Goal: Information Seeking & Learning: Learn about a topic

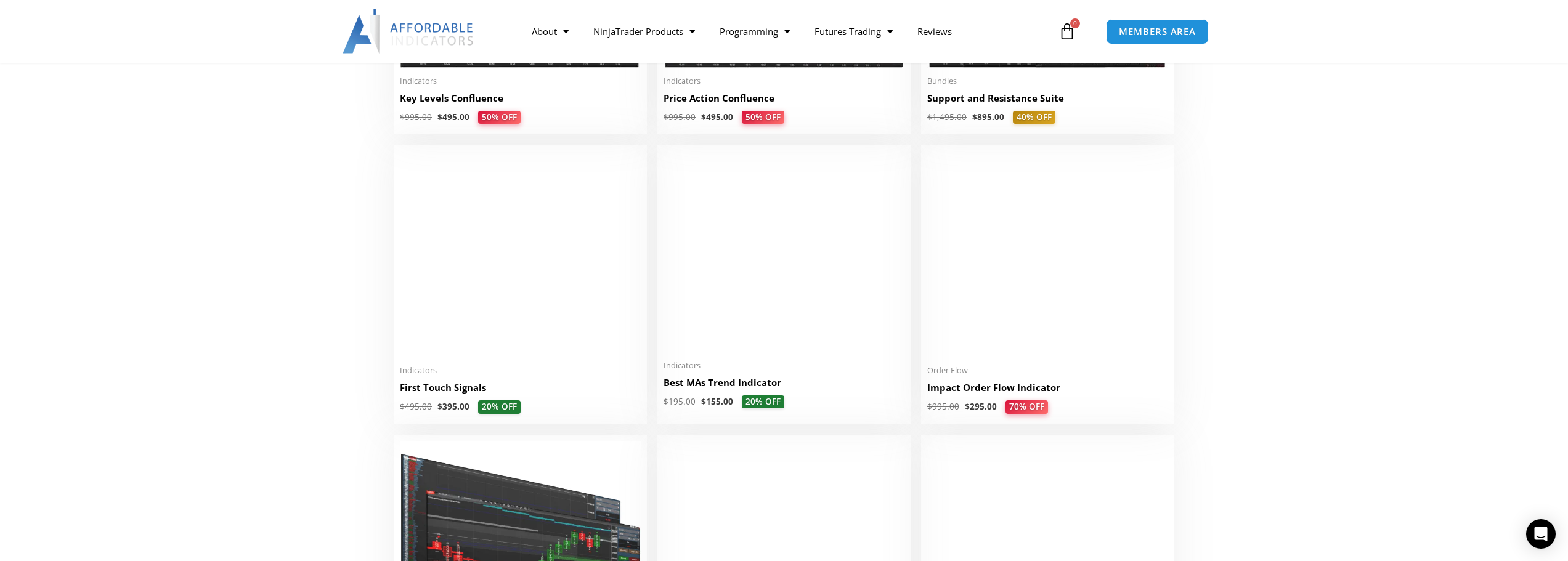
scroll to position [1970, 0]
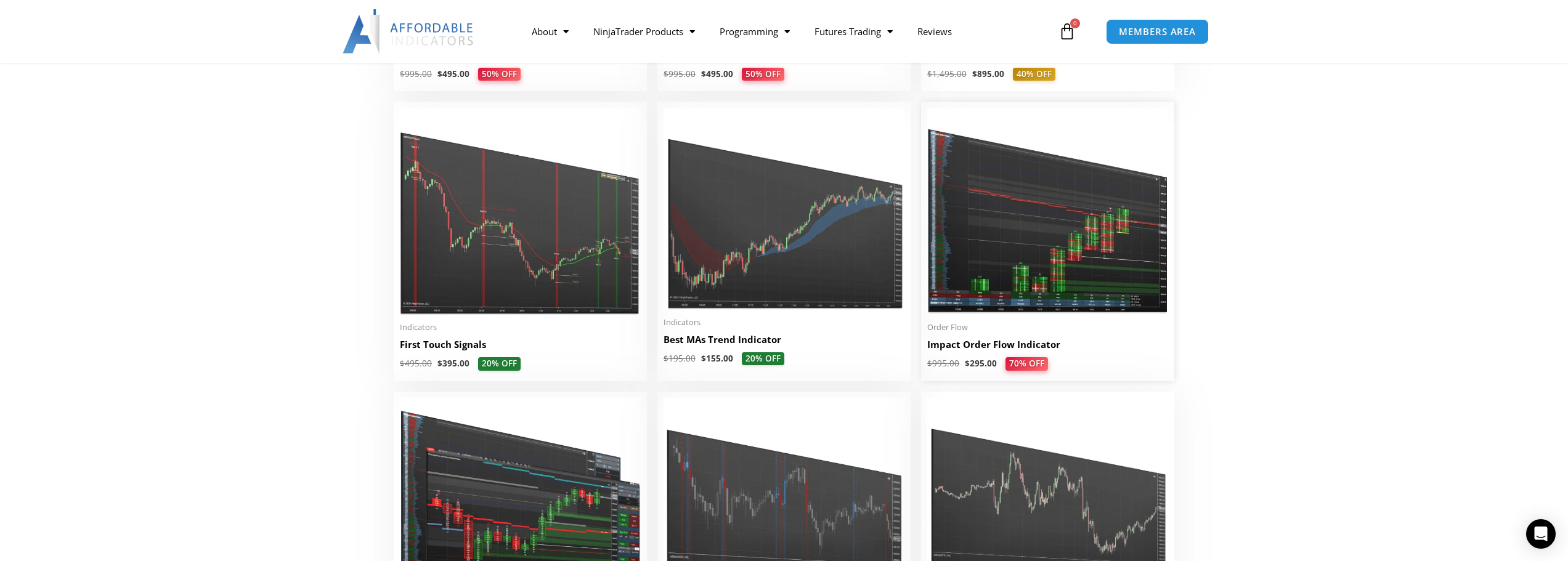
click at [1052, 223] on img at bounding box center [1047, 211] width 241 height 206
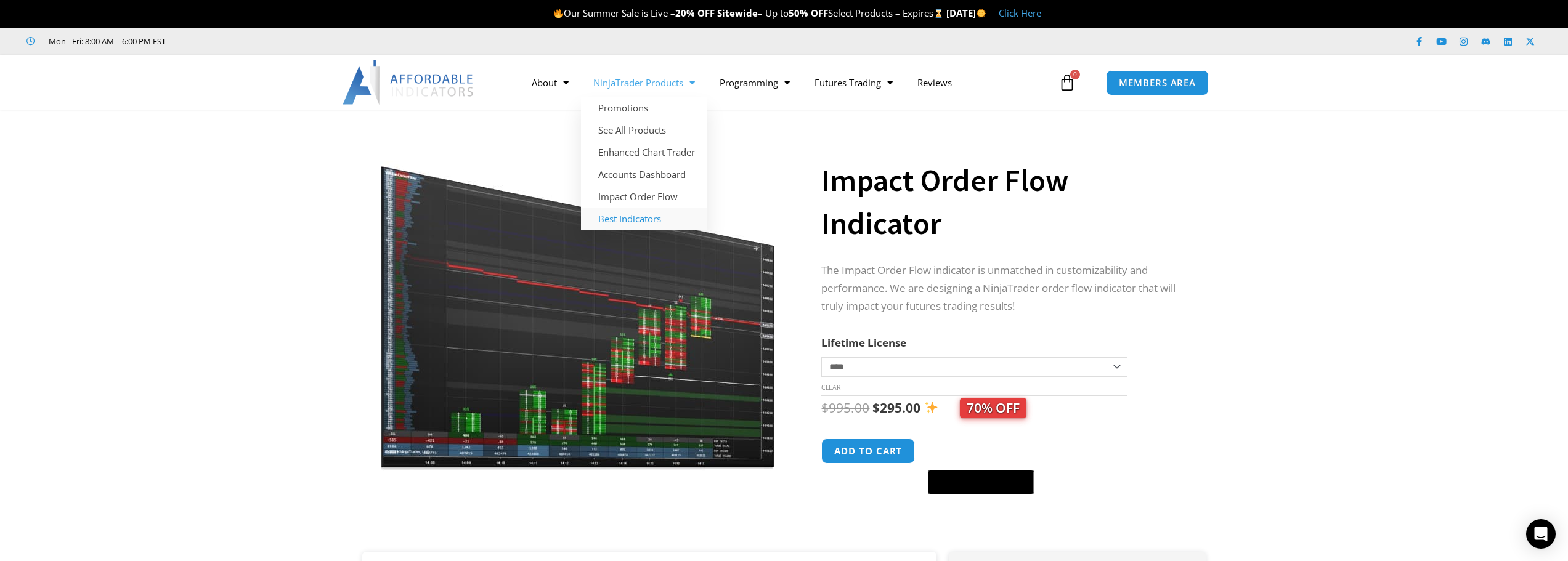
click at [622, 216] on link "Best Indicators" at bounding box center [644, 218] width 126 height 22
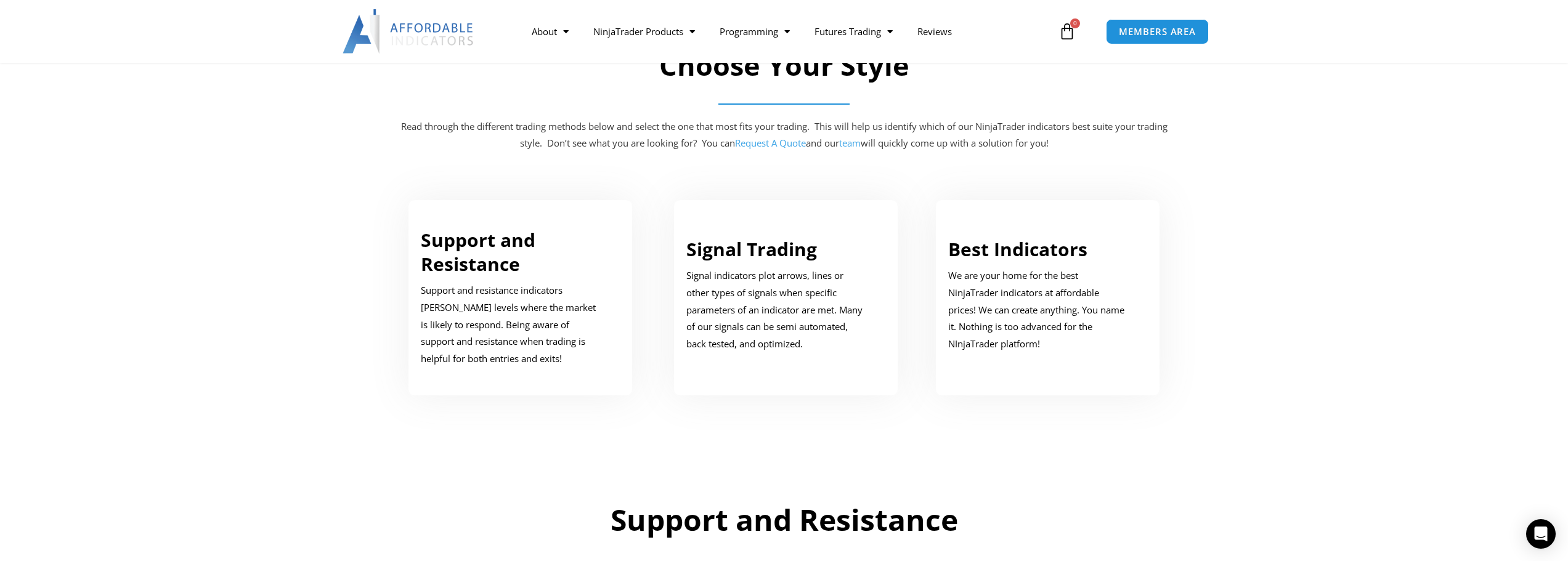
scroll to position [616, 0]
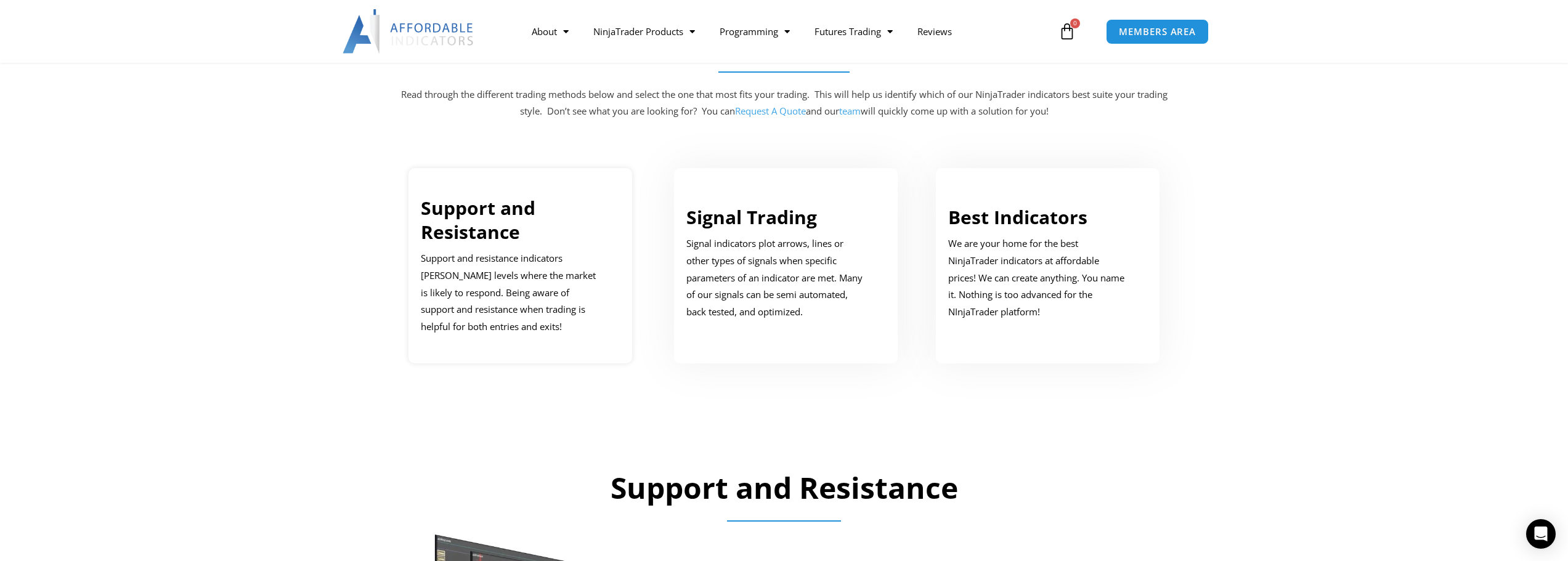
click at [484, 232] on link "Support and Resistance" at bounding box center [478, 219] width 115 height 49
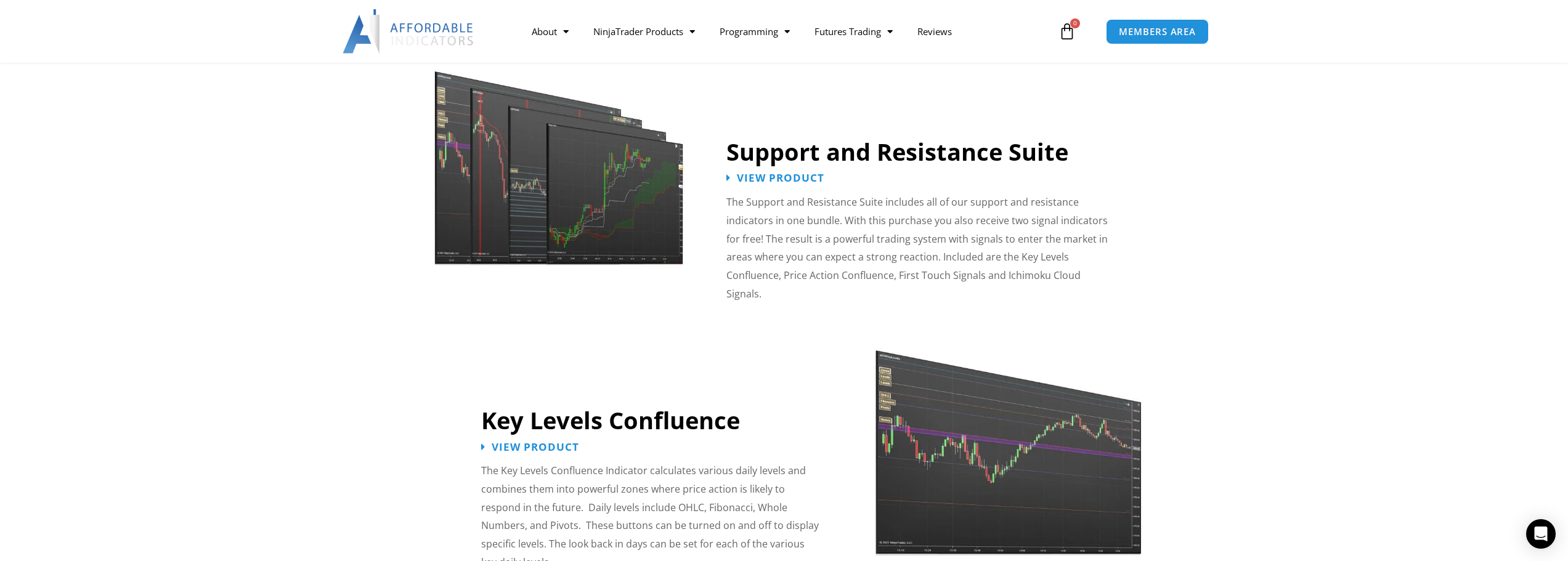
scroll to position [1174, 0]
